Goal: Transaction & Acquisition: Book appointment/travel/reservation

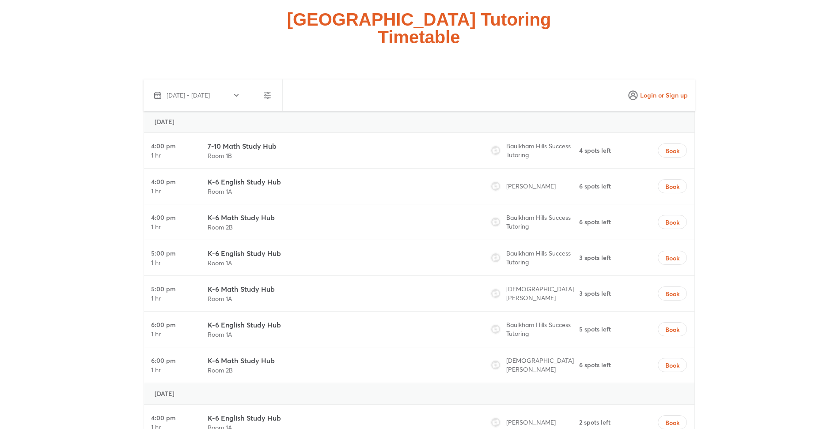
scroll to position [2471, 0]
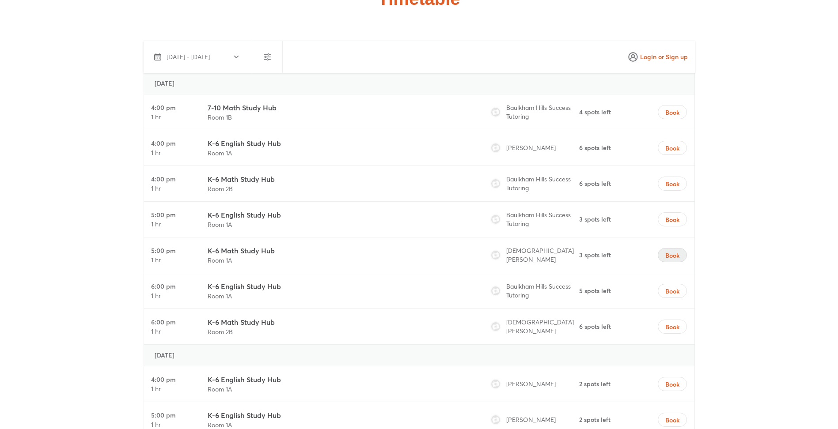
click at [667, 256] on span "Book" at bounding box center [672, 255] width 14 height 9
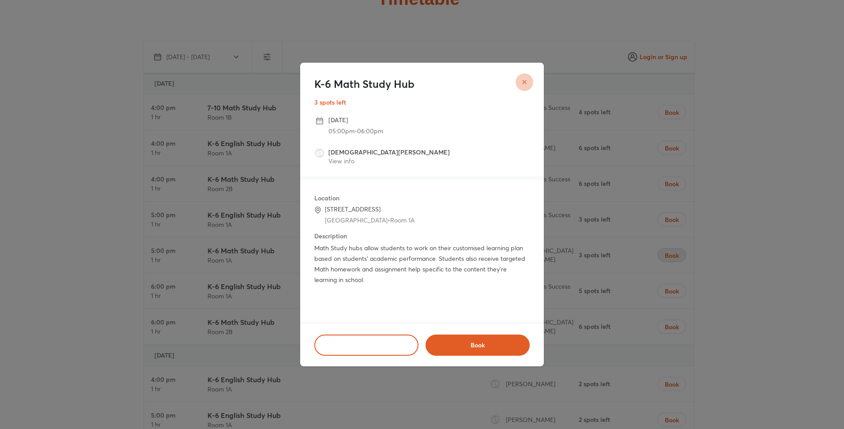
click at [526, 82] on icon "close" at bounding box center [524, 82] width 7 height 7
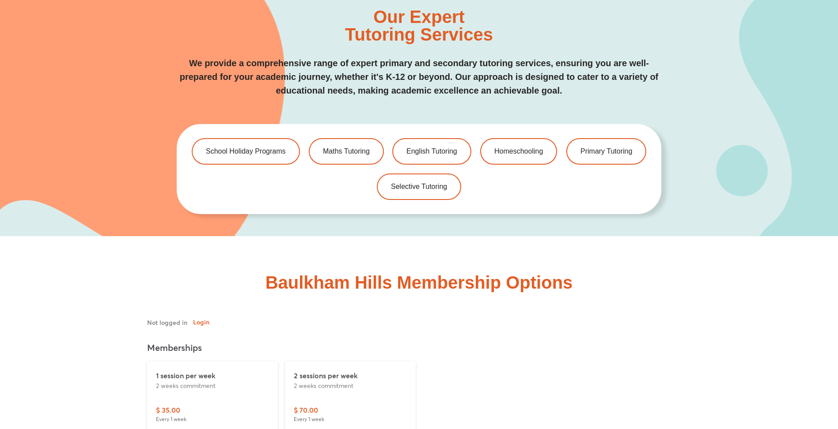
scroll to position [1897, 0]
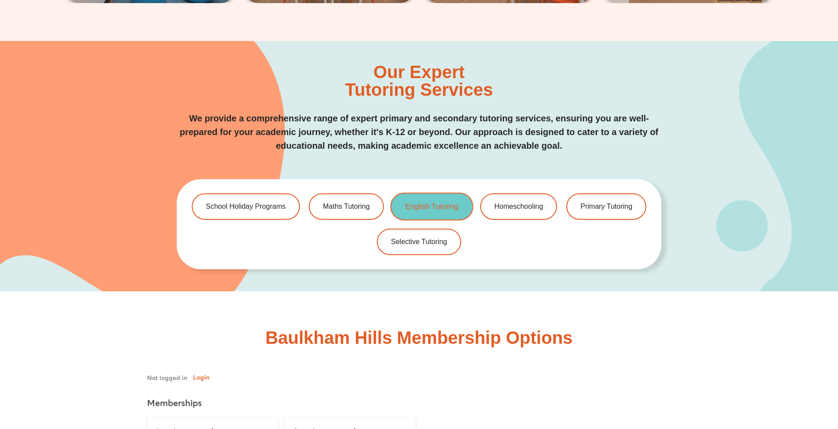
click at [426, 217] on link "English Tutoring" at bounding box center [431, 206] width 83 height 28
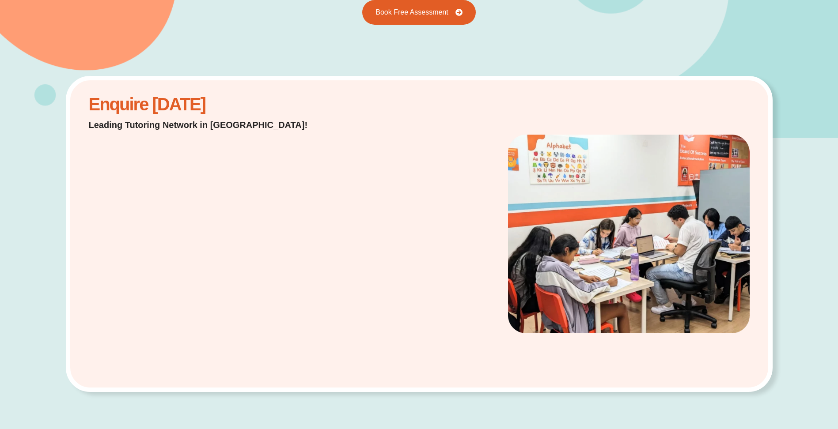
scroll to position [0, 0]
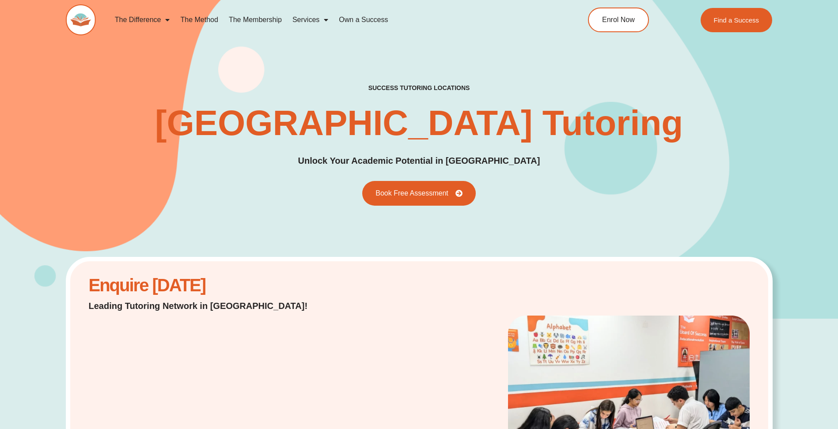
click at [204, 18] on link "The Method" at bounding box center [199, 20] width 48 height 20
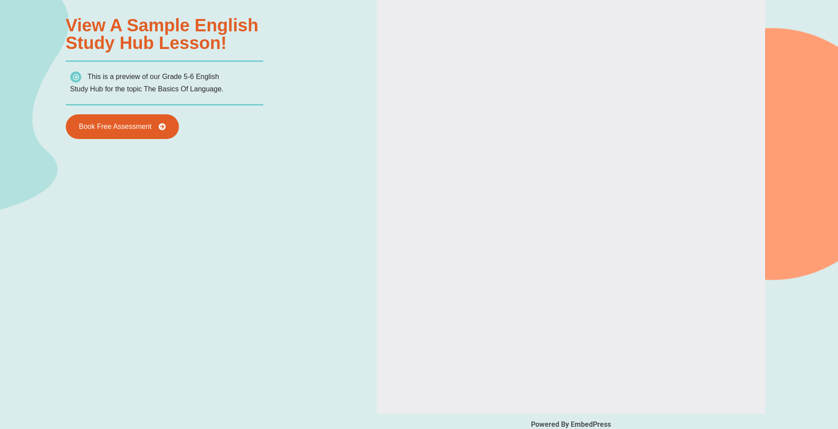
type input "*"
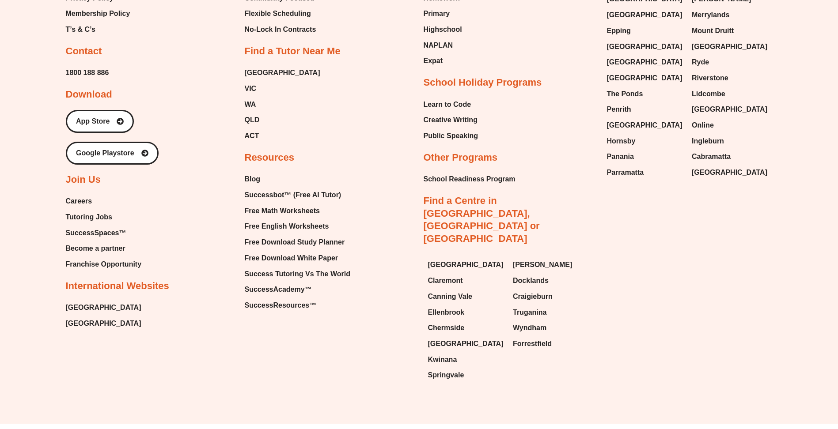
scroll to position [2026, 0]
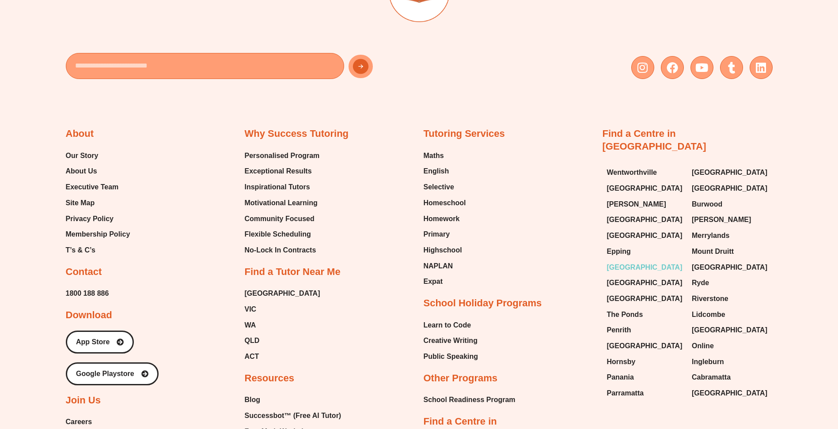
click at [634, 261] on span "[GEOGRAPHIC_DATA]" at bounding box center [644, 267] width 75 height 13
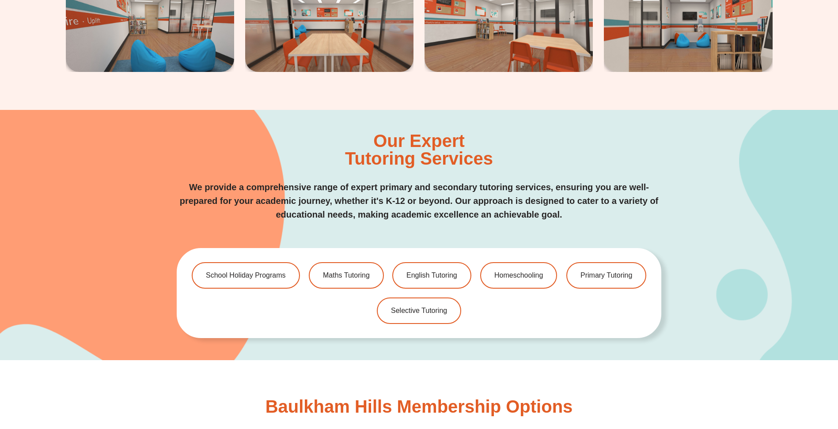
scroll to position [1854, 0]
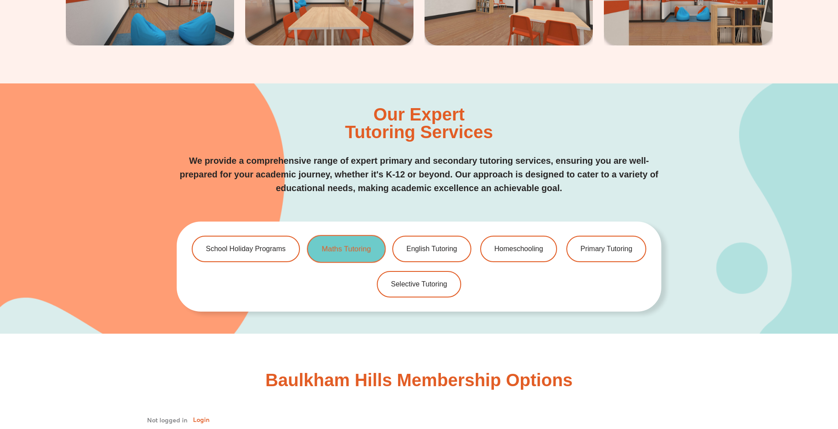
click at [347, 256] on link "Maths Tutoring" at bounding box center [345, 249] width 79 height 28
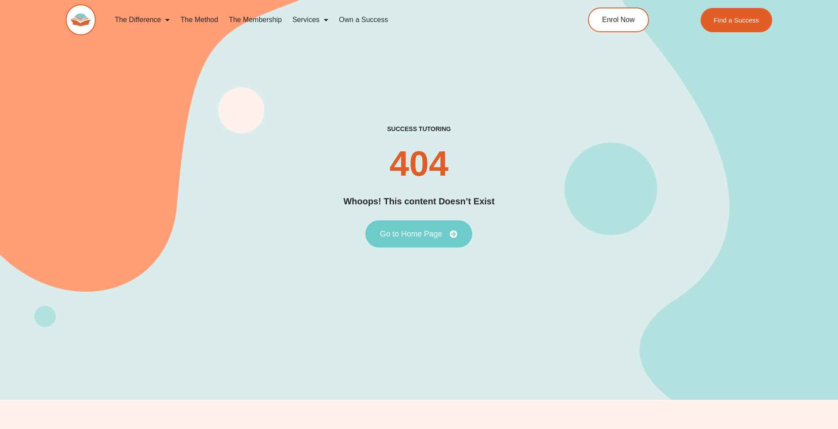
click at [388, 236] on span "Go to Home Page" at bounding box center [411, 234] width 62 height 8
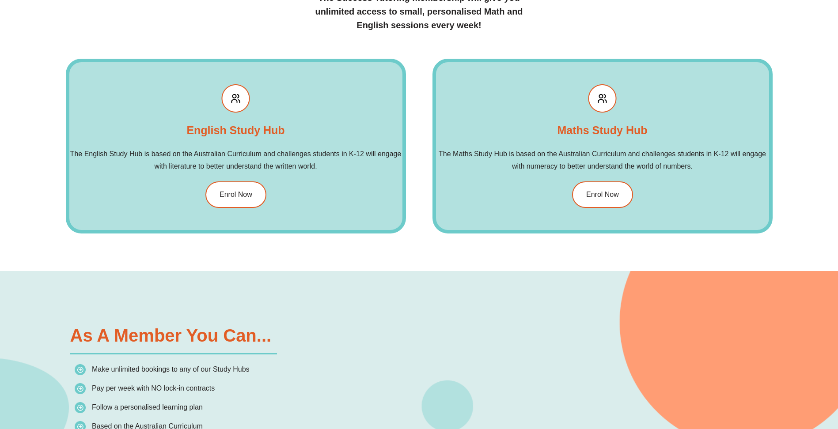
scroll to position [1148, 0]
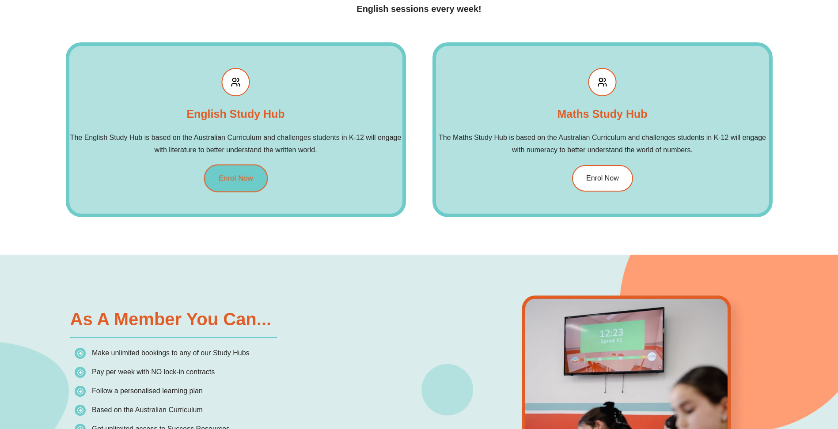
click at [238, 176] on span "Enrol Now" at bounding box center [236, 178] width 34 height 8
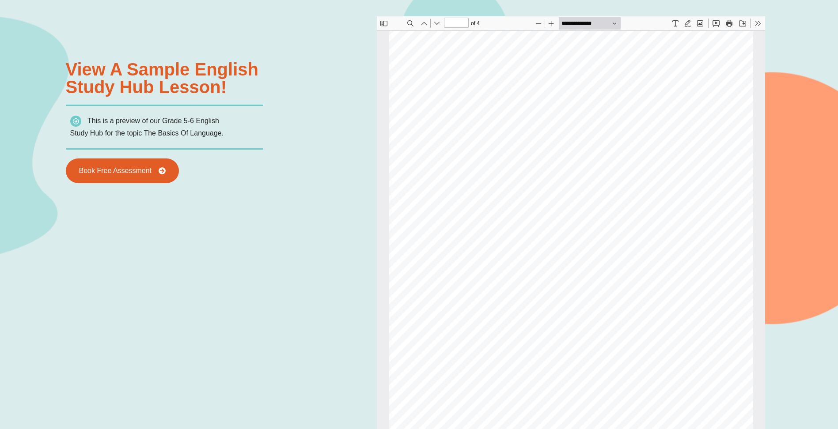
scroll to position [490, 0]
type input "*"
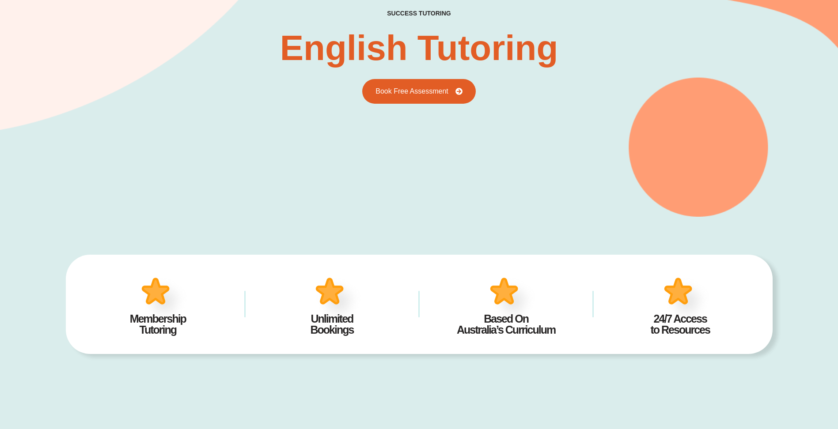
scroll to position [0, 0]
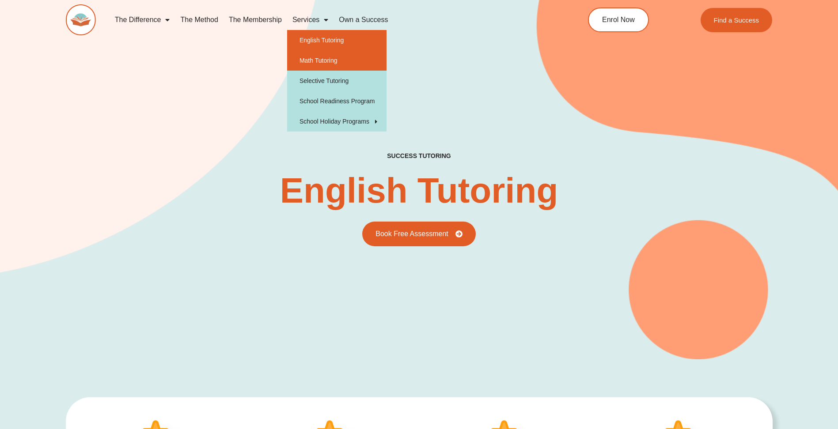
click at [318, 57] on link "Math Tutoring" at bounding box center [336, 60] width 99 height 20
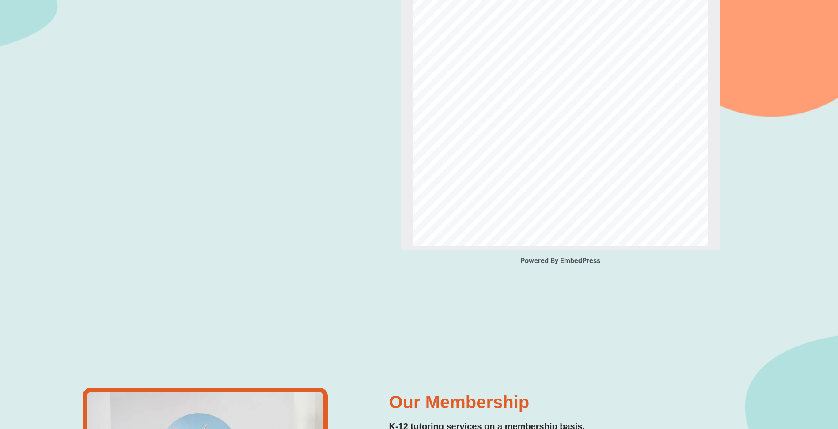
scroll to position [618, 0]
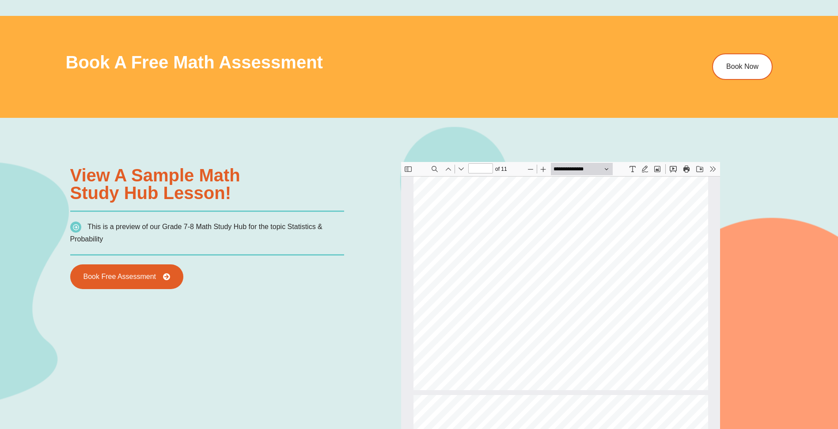
type input "*"
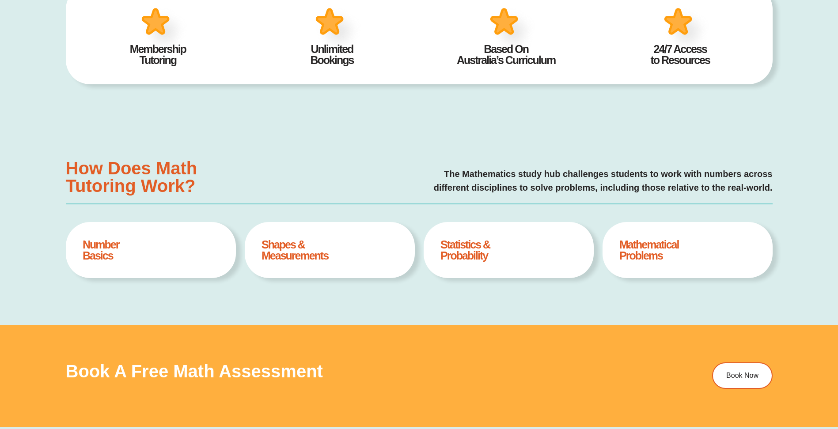
scroll to position [0, 0]
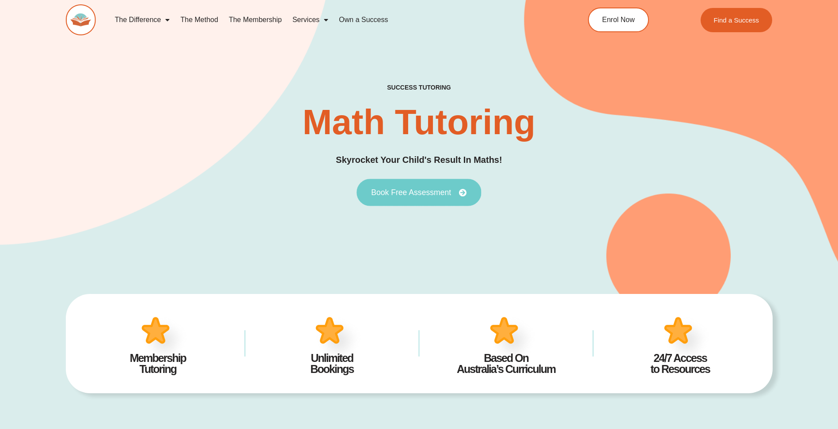
click at [405, 186] on link "Book Free Assessment" at bounding box center [418, 192] width 124 height 27
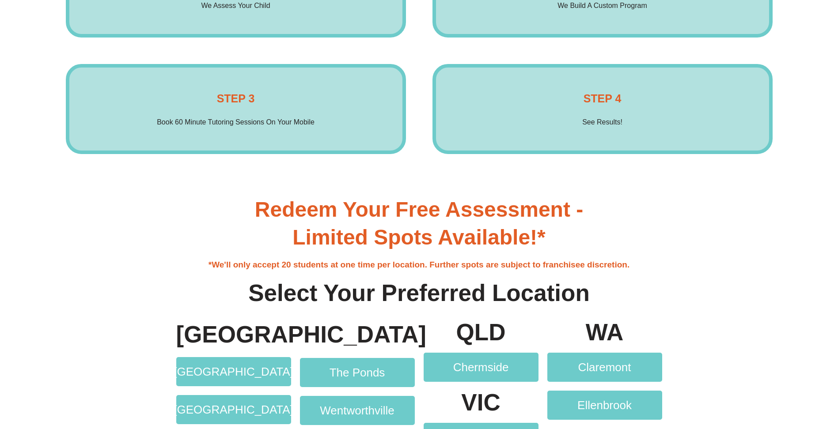
scroll to position [1766, 0]
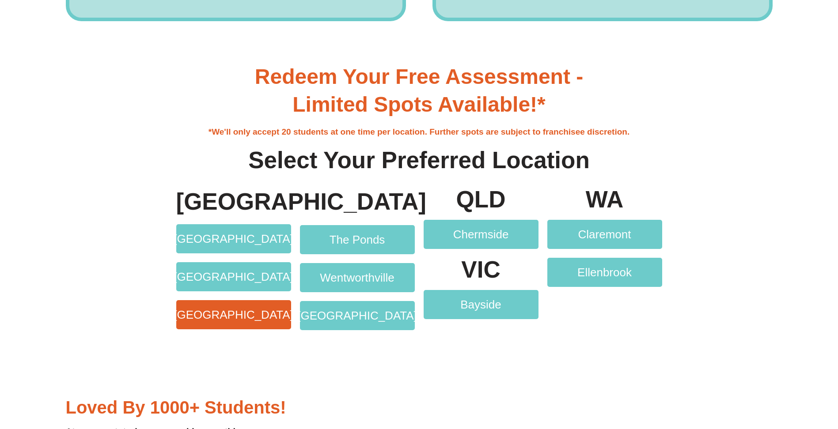
click at [214, 312] on span "[GEOGRAPHIC_DATA]" at bounding box center [234, 314] width 120 height 11
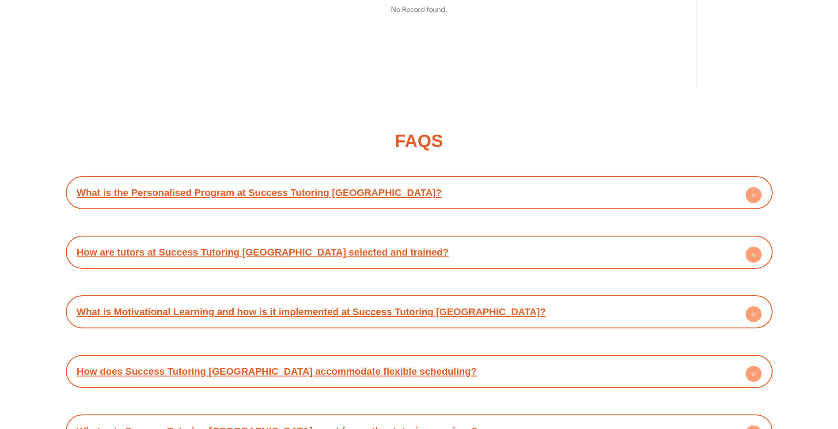
scroll to position [4664, 0]
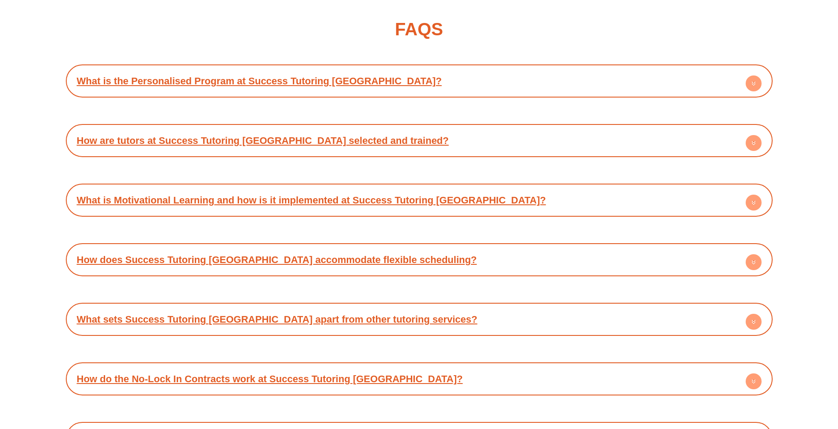
click at [748, 85] on circle at bounding box center [753, 83] width 16 height 16
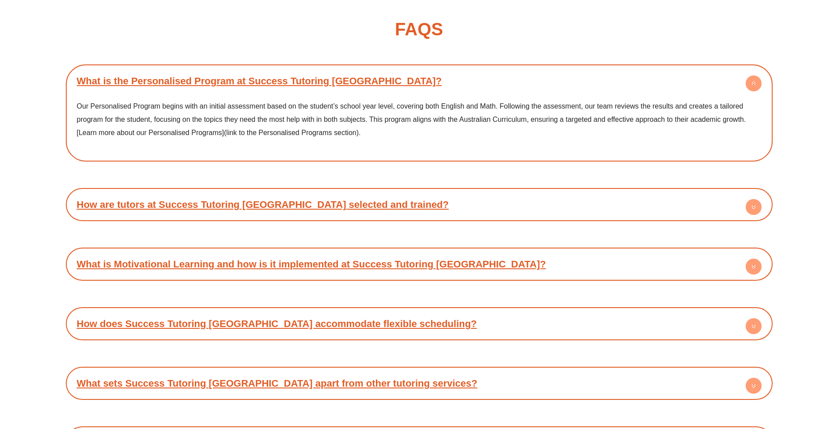
click at [750, 212] on circle at bounding box center [753, 207] width 16 height 16
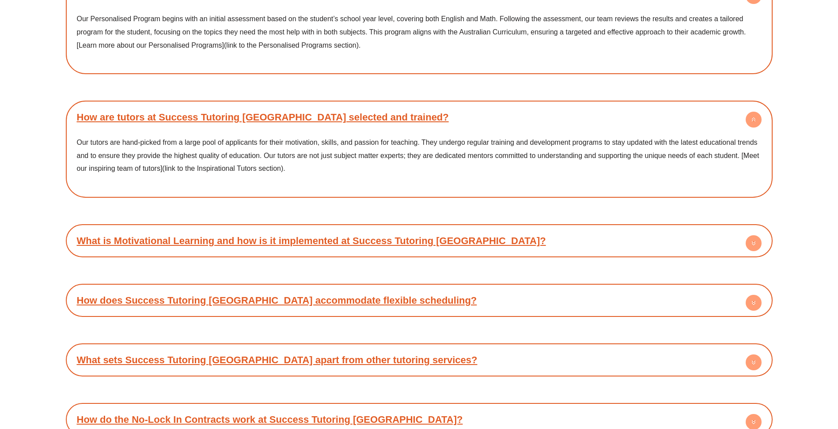
scroll to position [4753, 0]
click at [753, 238] on circle at bounding box center [753, 242] width 16 height 16
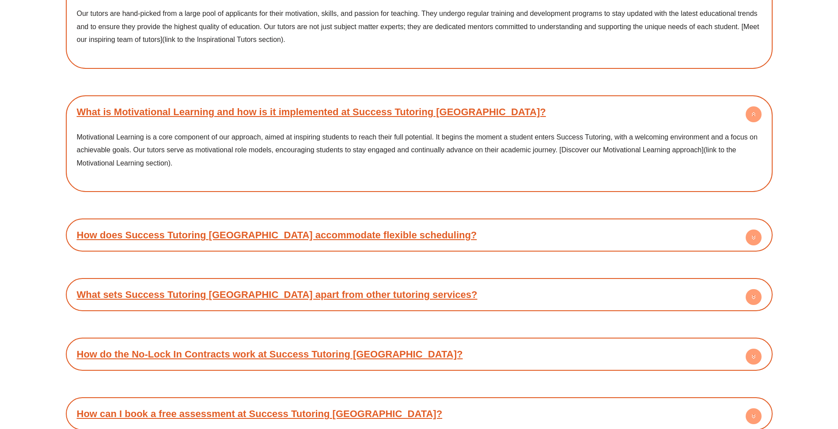
scroll to position [4885, 0]
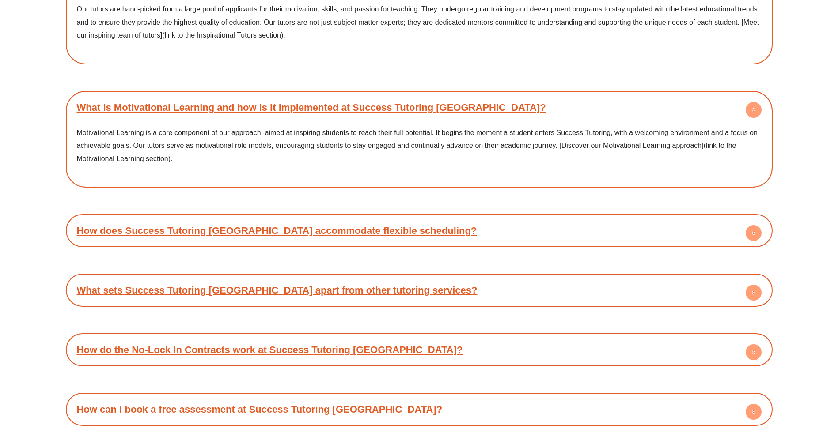
click at [754, 230] on circle at bounding box center [753, 233] width 16 height 16
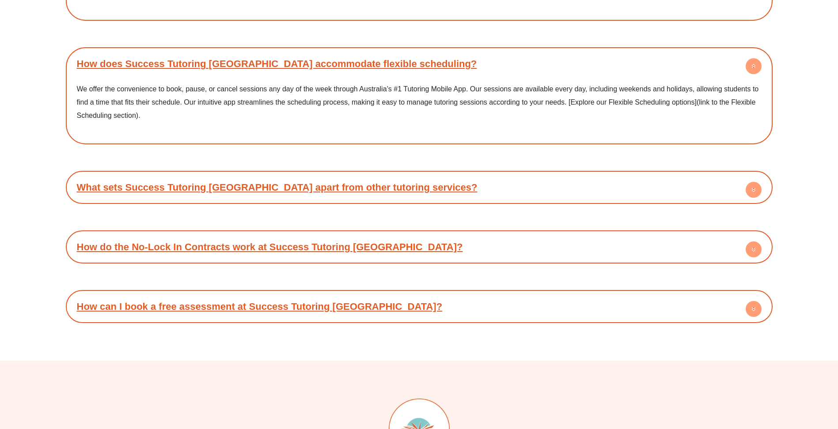
scroll to position [5062, 0]
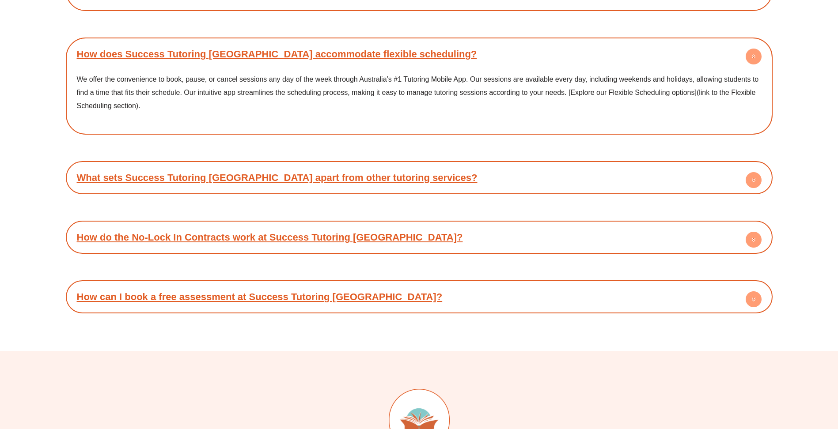
drag, startPoint x: 751, startPoint y: 179, endPoint x: 740, endPoint y: 180, distance: 11.0
click at [751, 180] on circle at bounding box center [753, 180] width 16 height 16
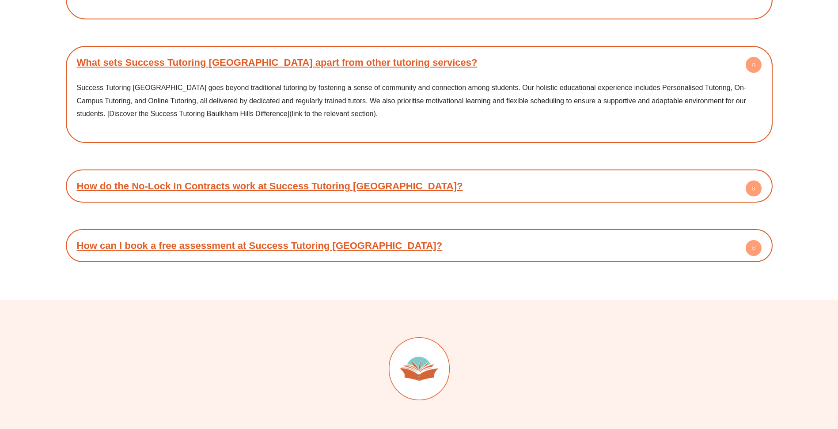
scroll to position [5194, 0]
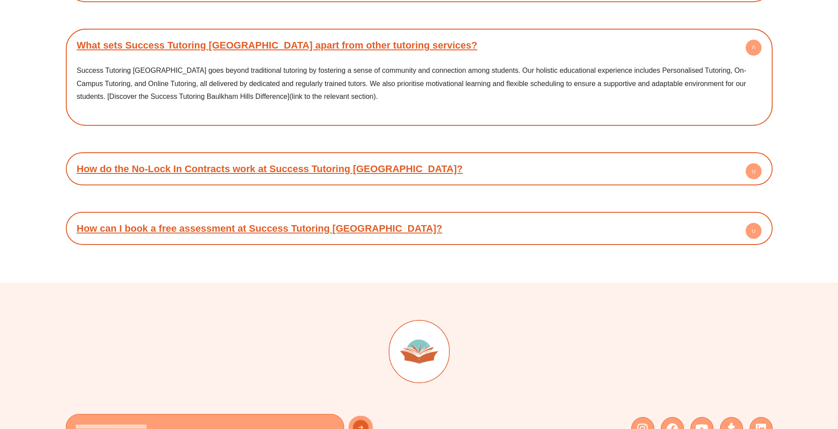
click at [756, 174] on circle at bounding box center [753, 171] width 16 height 16
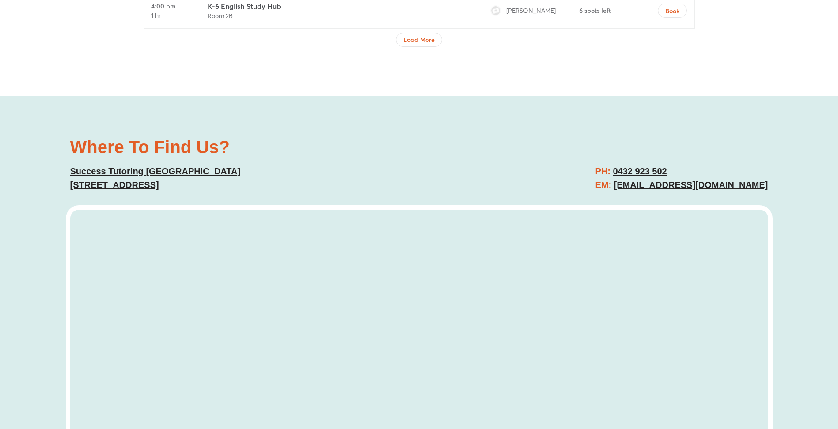
scroll to position [3337, 0]
